Goal: Task Accomplishment & Management: Use online tool/utility

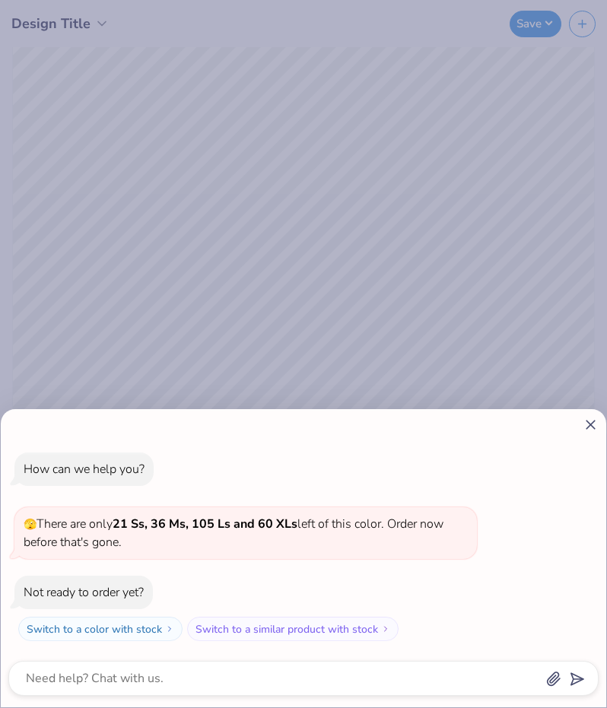
click at [583, 433] on icon at bounding box center [591, 425] width 16 height 16
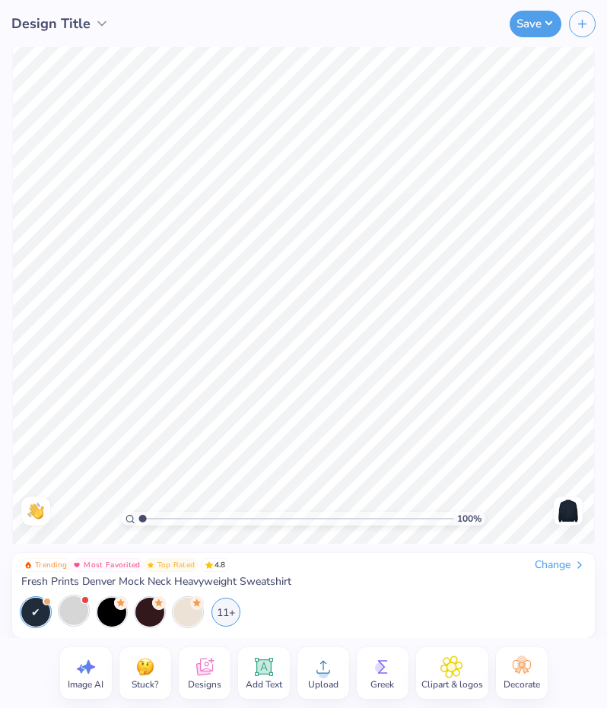
click at [74, 617] on div at bounding box center [73, 611] width 29 height 29
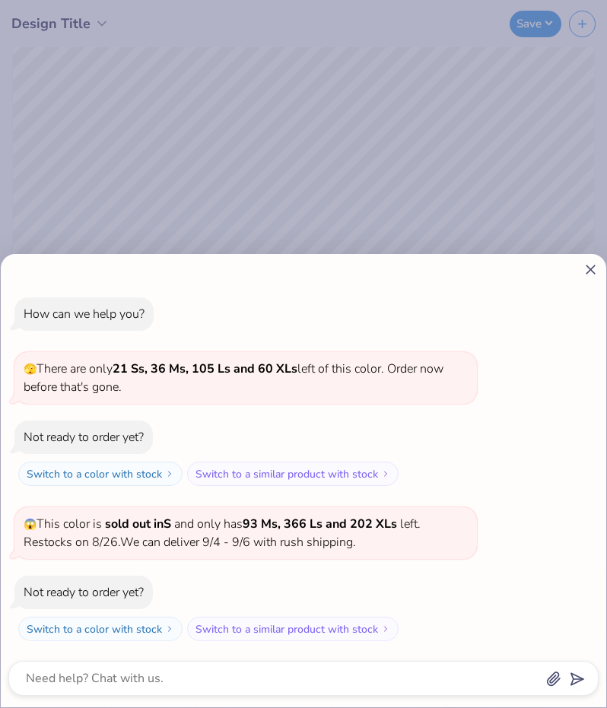
click at [588, 267] on line at bounding box center [591, 270] width 8 height 8
type textarea "x"
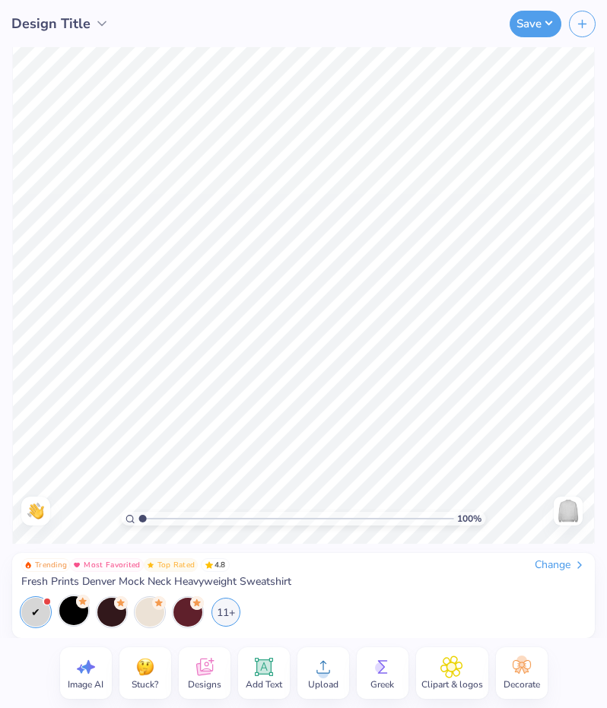
click at [208, 676] on icon at bounding box center [204, 667] width 23 height 23
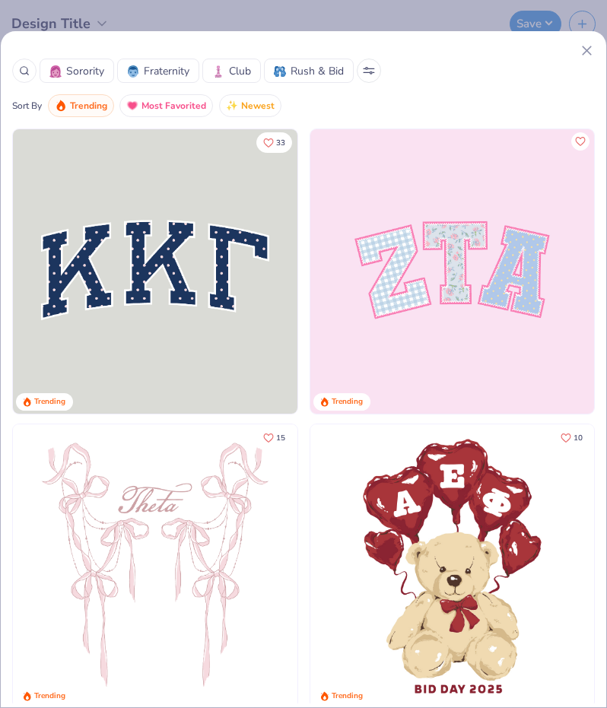
click at [578, 49] on div at bounding box center [303, 51] width 583 height 16
click at [590, 43] on icon at bounding box center [587, 51] width 16 height 16
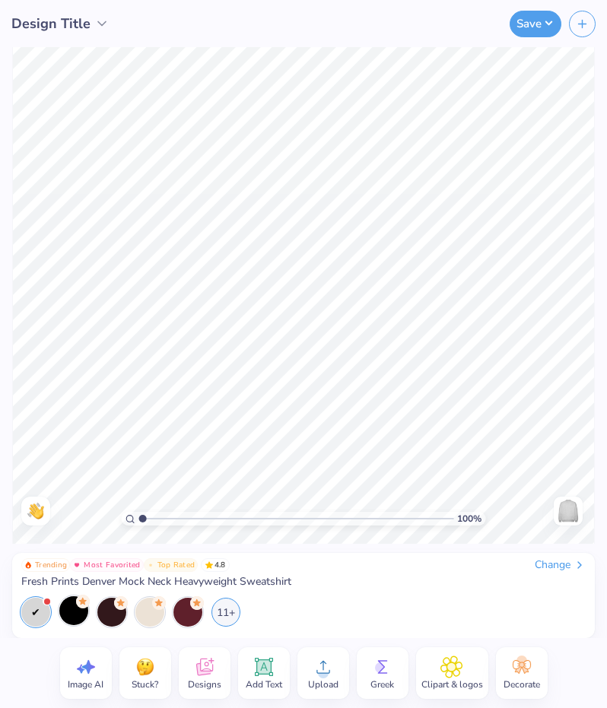
click at [320, 669] on icon at bounding box center [323, 667] width 23 height 23
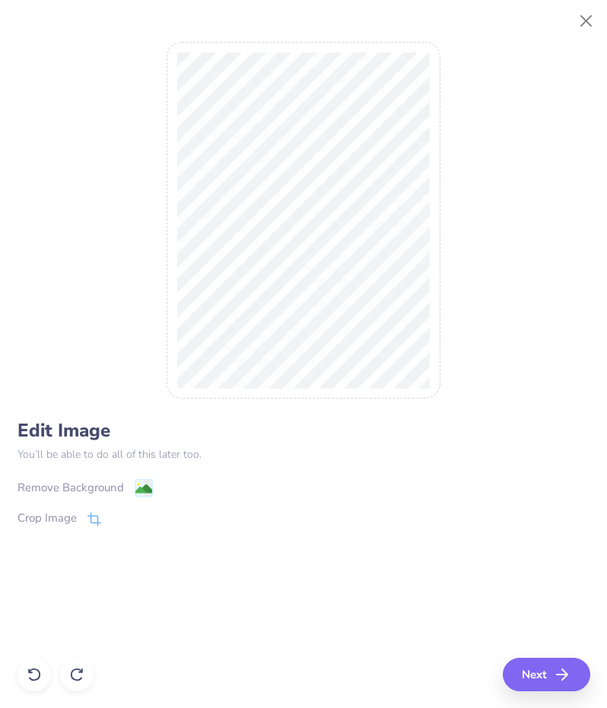
click at [142, 494] on image at bounding box center [143, 489] width 17 height 17
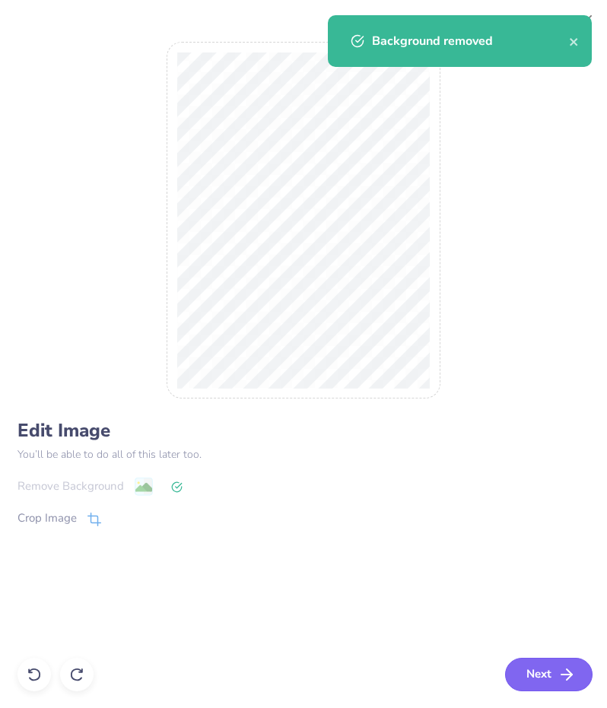
click at [526, 675] on button "Next" at bounding box center [549, 674] width 88 height 33
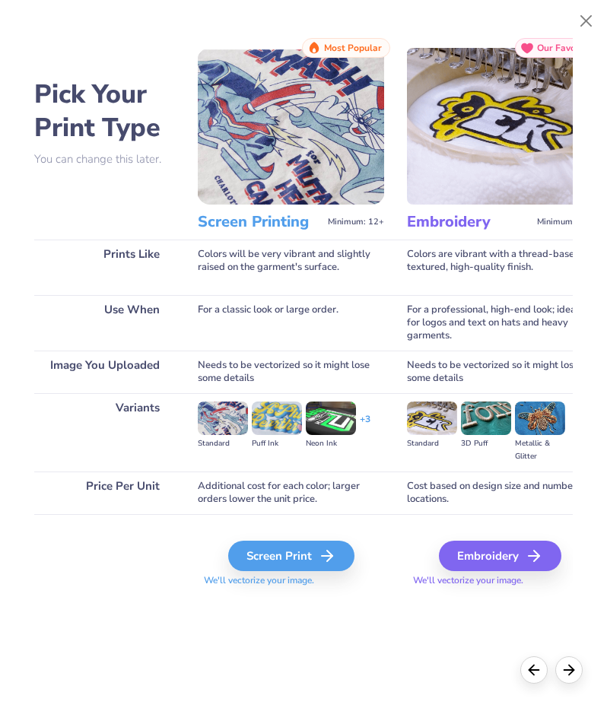
click at [281, 173] on img at bounding box center [291, 126] width 186 height 157
click at [313, 567] on div "Screen Print" at bounding box center [294, 556] width 126 height 30
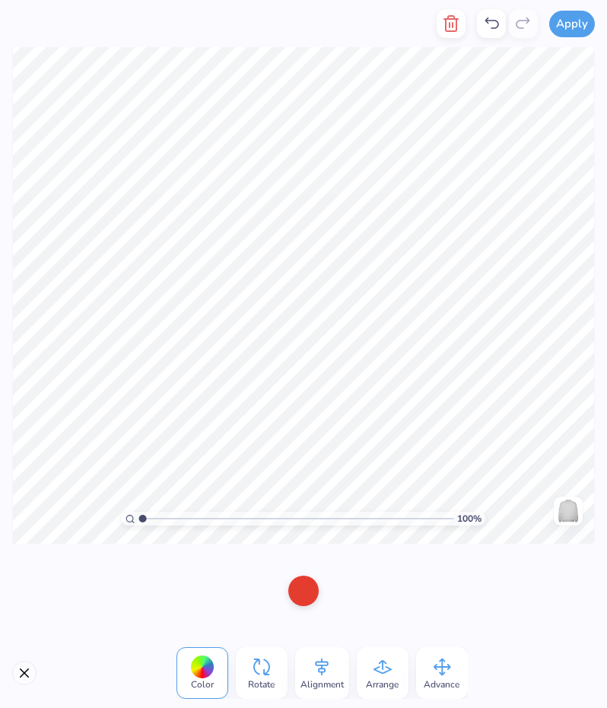
click at [568, 511] on div "100 % Need help? Chat with us. Back" at bounding box center [303, 295] width 607 height 497
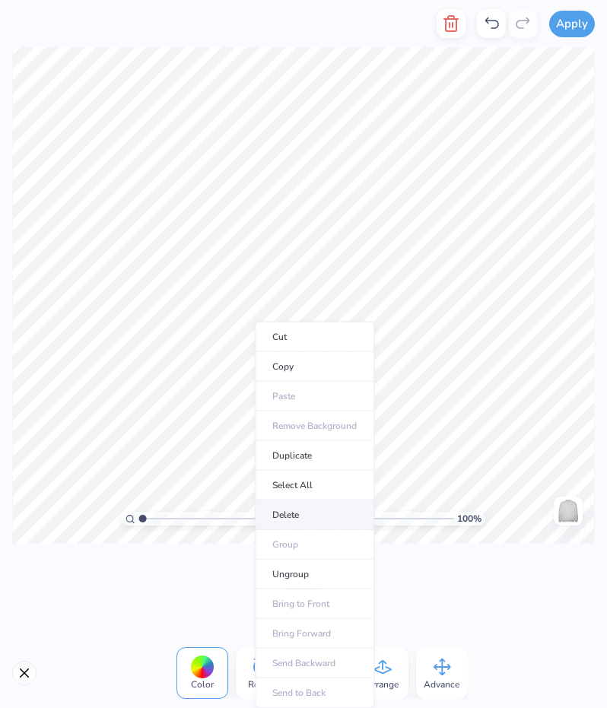
click at [290, 515] on li "Delete" at bounding box center [314, 516] width 119 height 30
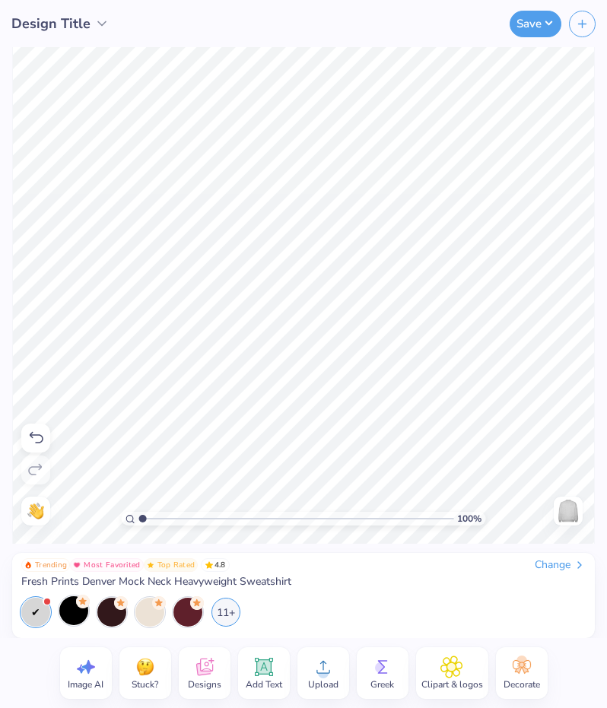
click at [315, 674] on icon at bounding box center [323, 667] width 23 height 23
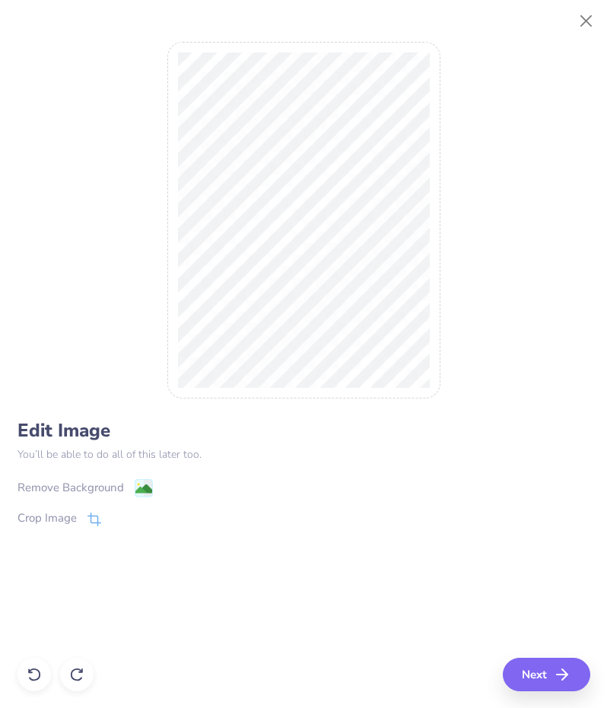
click at [84, 477] on div "Remove Background" at bounding box center [304, 485] width 573 height 19
click at [84, 487] on div "Remove Background" at bounding box center [71, 488] width 107 height 18
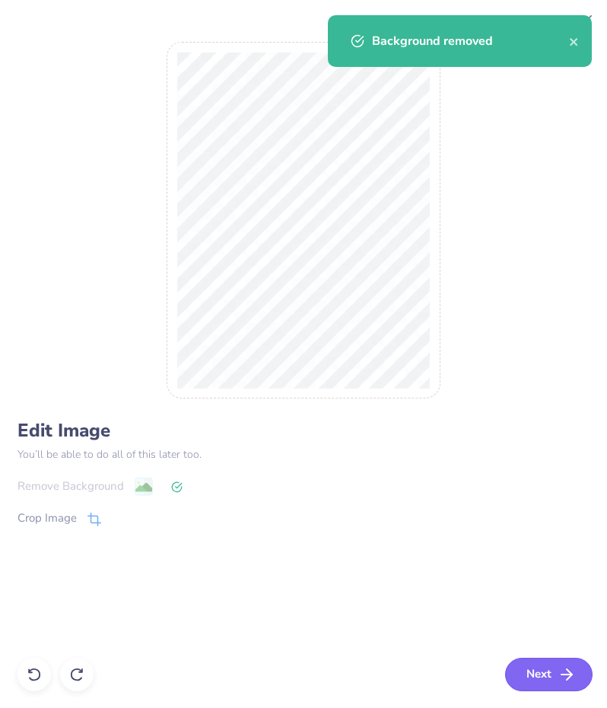
click at [559, 661] on button "Next" at bounding box center [549, 674] width 88 height 33
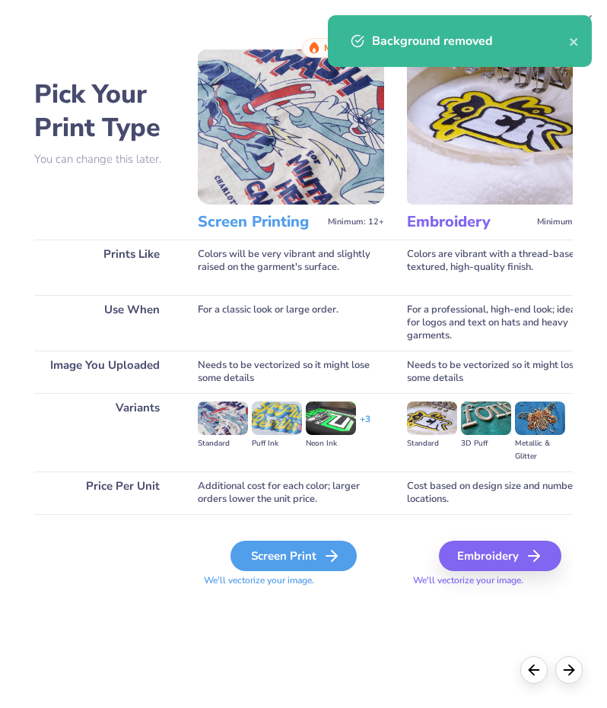
click at [275, 553] on div "Screen Print" at bounding box center [294, 556] width 126 height 30
